Goal: Information Seeking & Learning: Check status

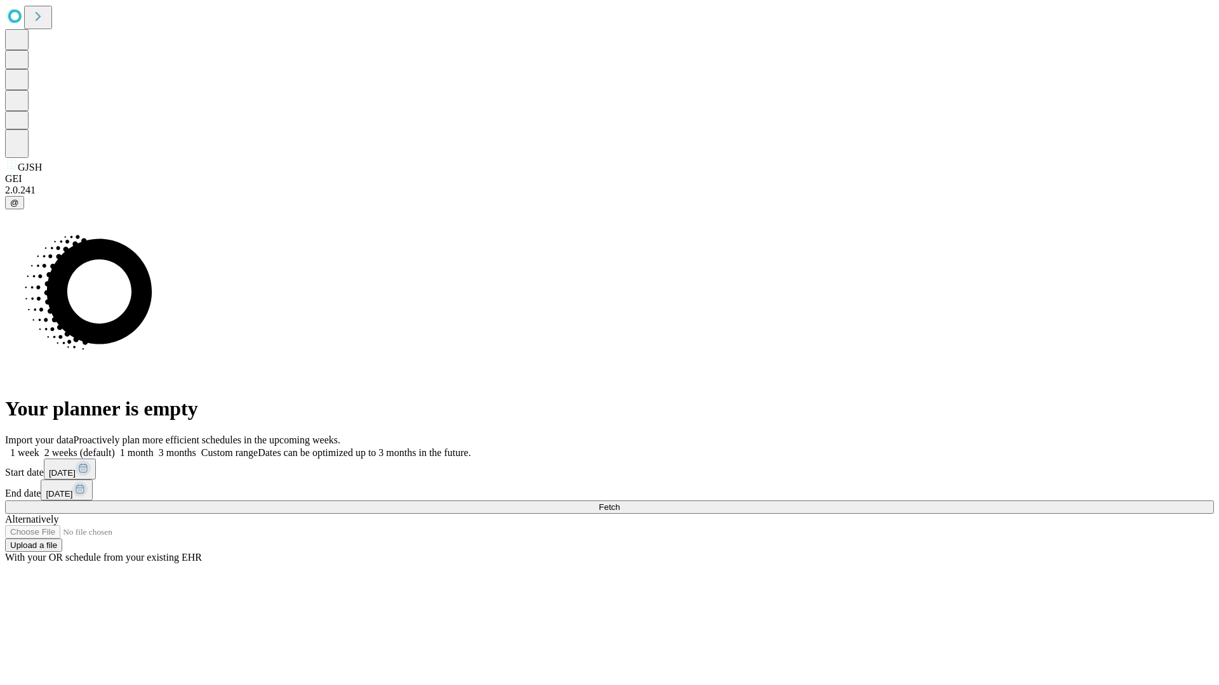
click at [619, 503] on span "Fetch" at bounding box center [609, 508] width 21 height 10
